Goal: Information Seeking & Learning: Learn about a topic

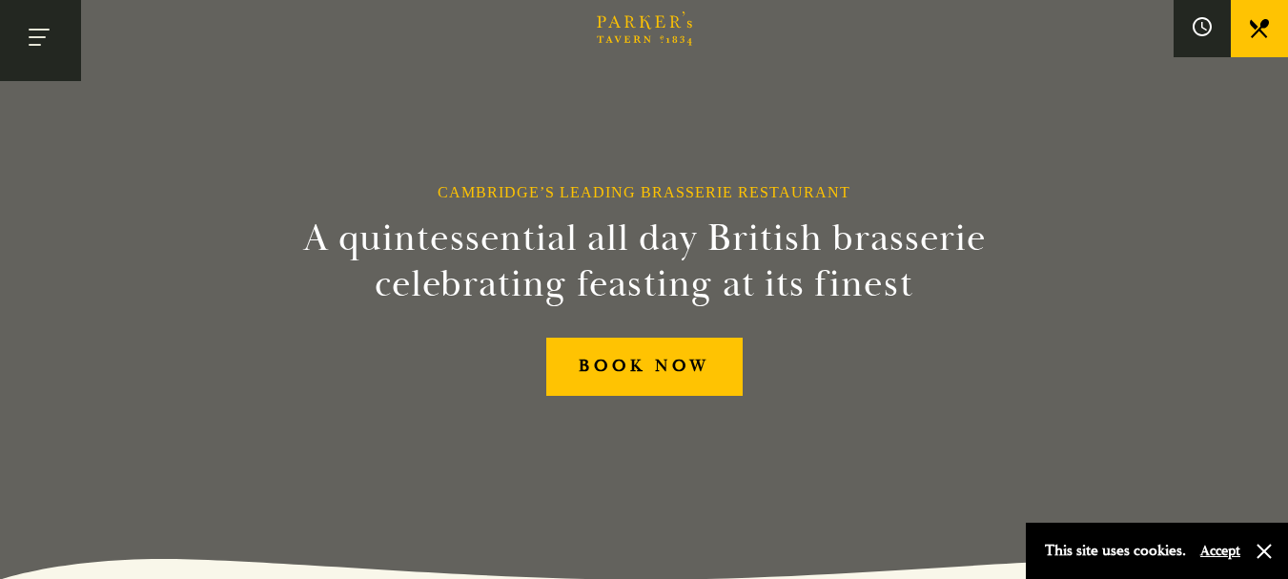
click at [50, 42] on button "Toggle navigation" at bounding box center [40, 40] width 81 height 81
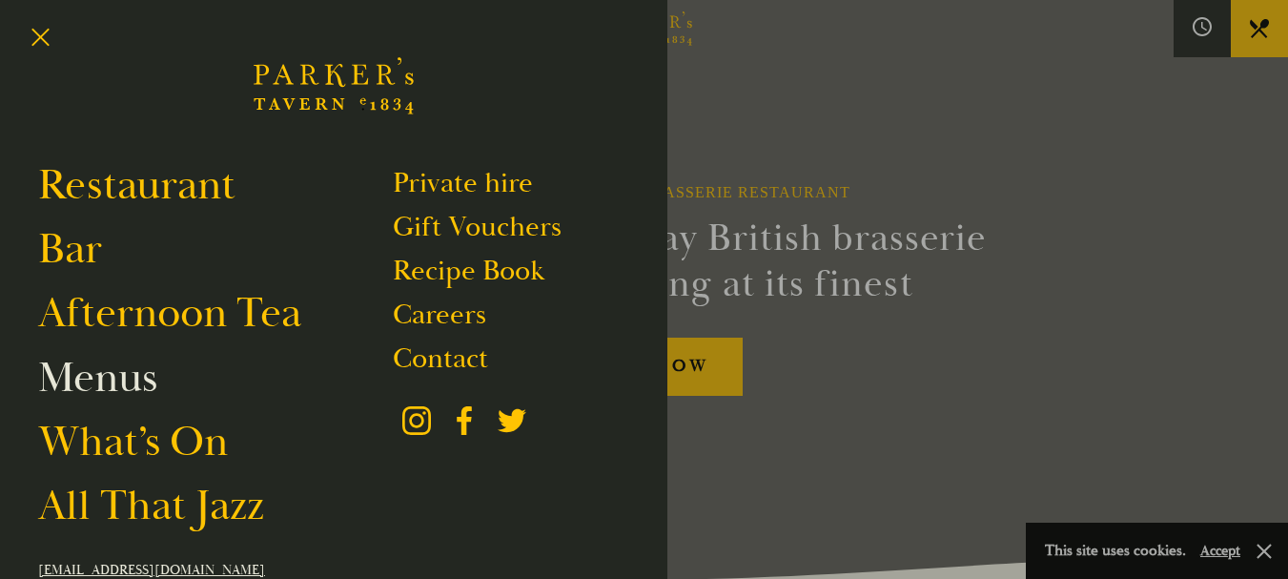
click at [117, 380] on link "Menus" at bounding box center [97, 377] width 119 height 53
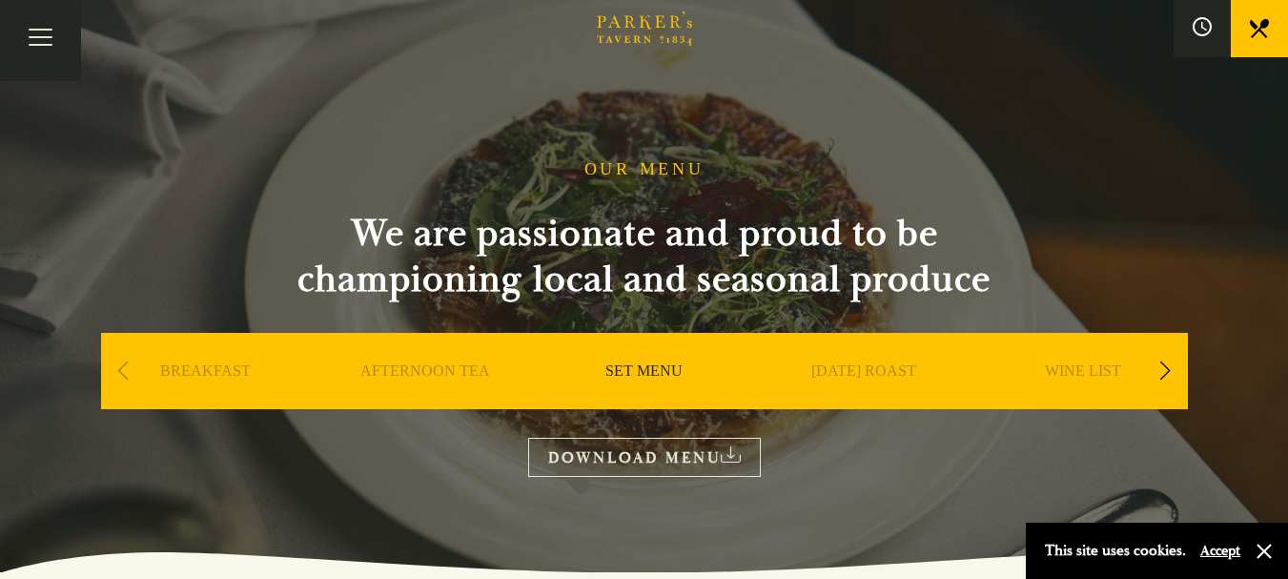
click at [637, 370] on link "SET MENU" at bounding box center [644, 399] width 77 height 76
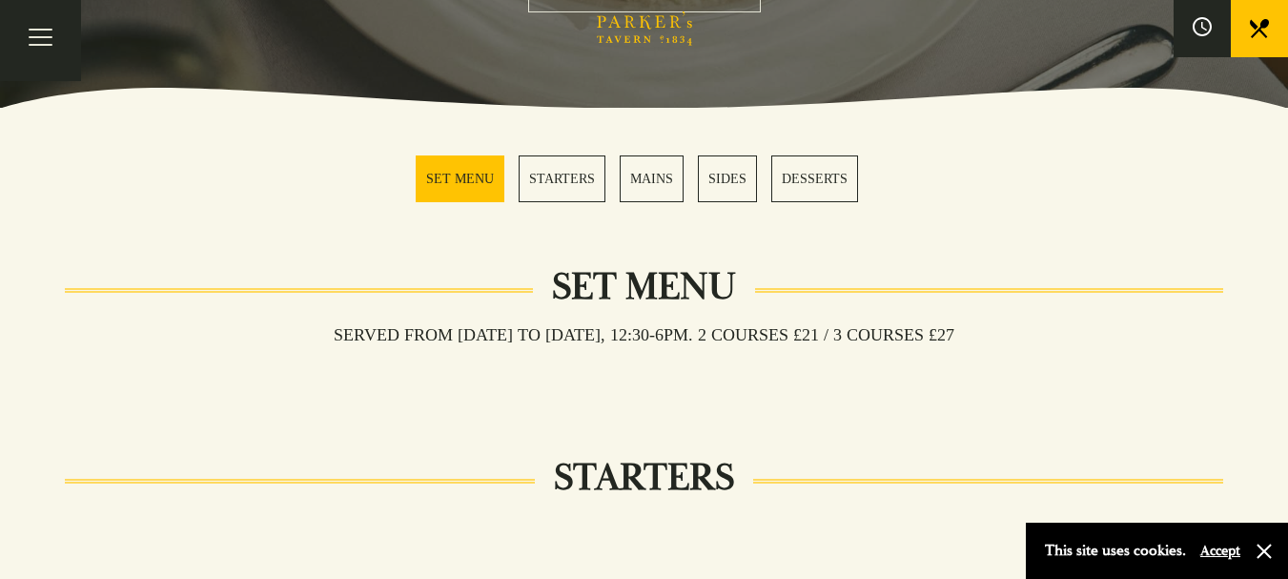
scroll to position [381, 0]
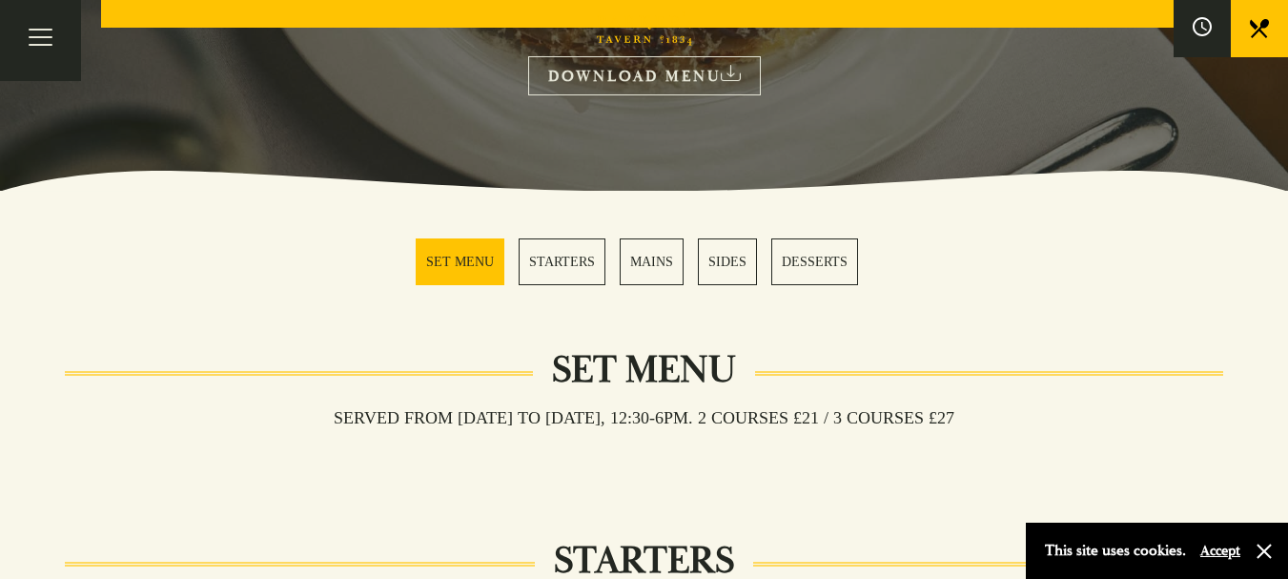
click at [648, 253] on link "MAINS" at bounding box center [652, 261] width 64 height 47
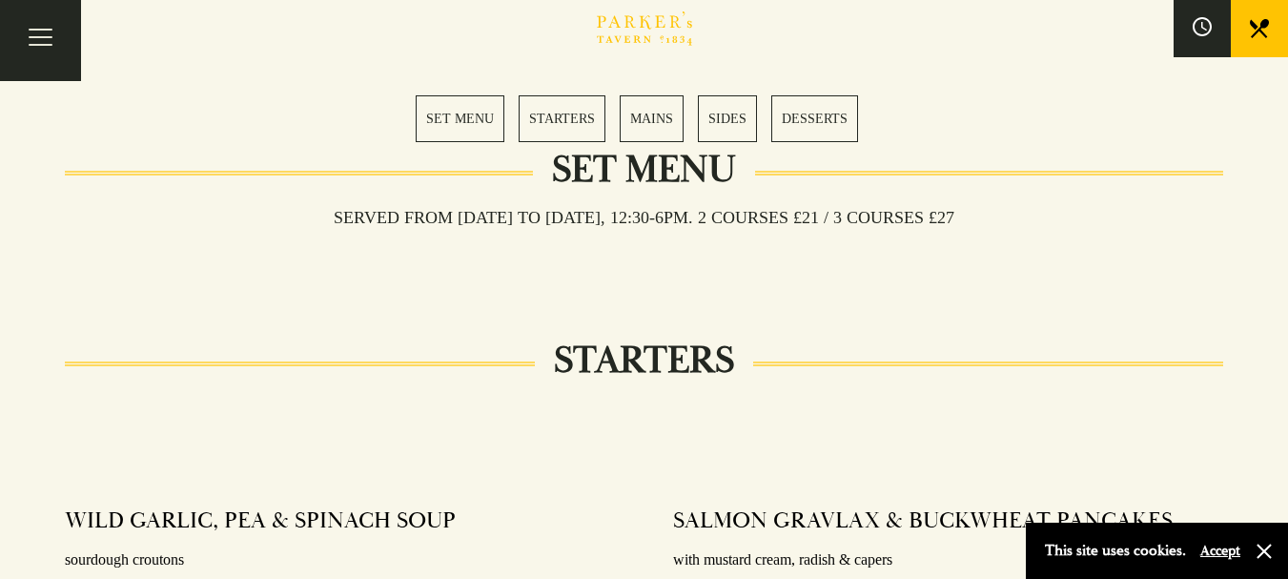
scroll to position [248, 0]
